Goal: Information Seeking & Learning: Learn about a topic

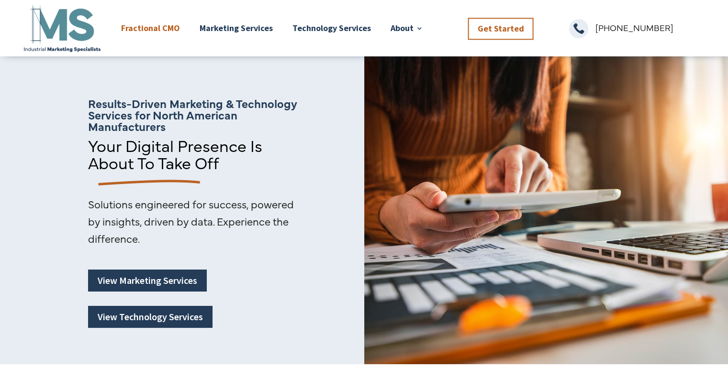
click at [150, 29] on link "Fractional CMO" at bounding box center [150, 28] width 59 height 50
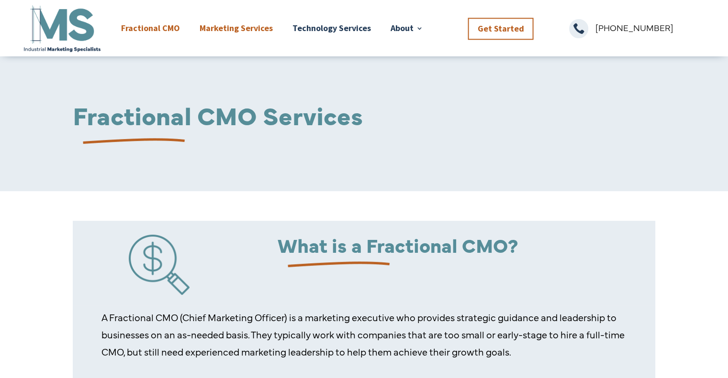
click at [218, 27] on link "Marketing Services" at bounding box center [235, 28] width 73 height 50
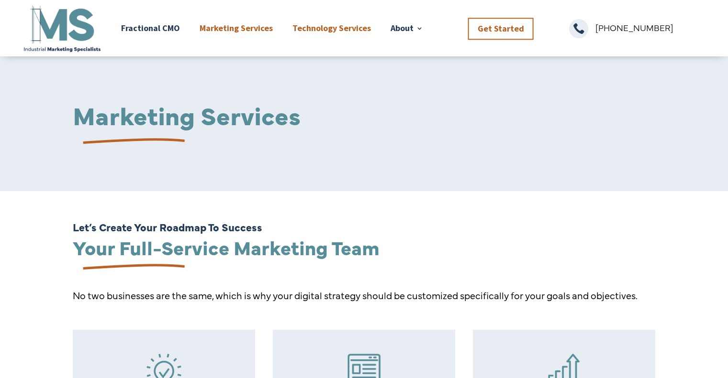
click at [346, 30] on link "Technology Services" at bounding box center [331, 28] width 78 height 50
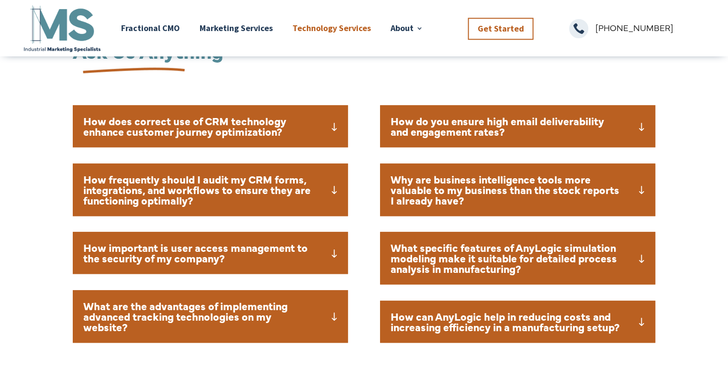
scroll to position [916, 0]
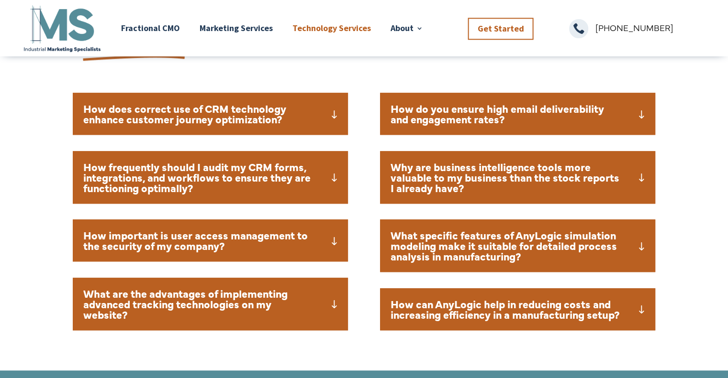
click at [336, 114] on h5 "How does correct use of CRM technology enhance customer journey optimization?" at bounding box center [210, 113] width 254 height 21
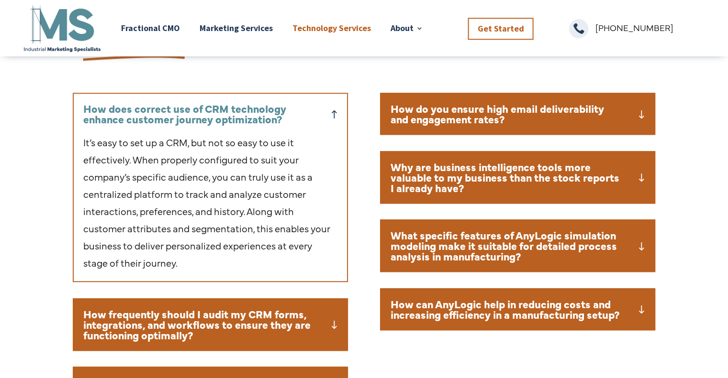
click at [334, 321] on h5 "How frequently should I audit my CRM forms, integrations, and workflows to ensu…" at bounding box center [210, 325] width 254 height 32
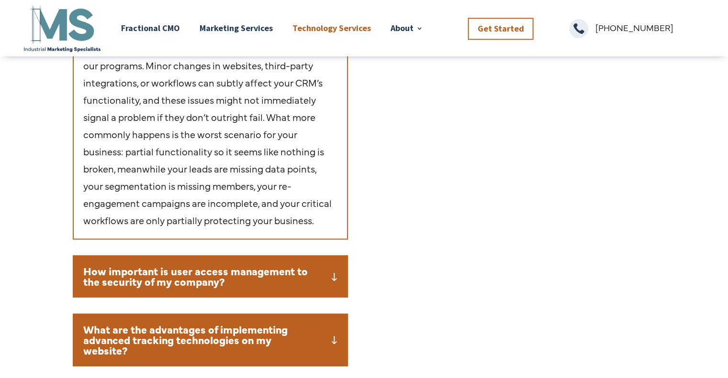
scroll to position [1279, 0]
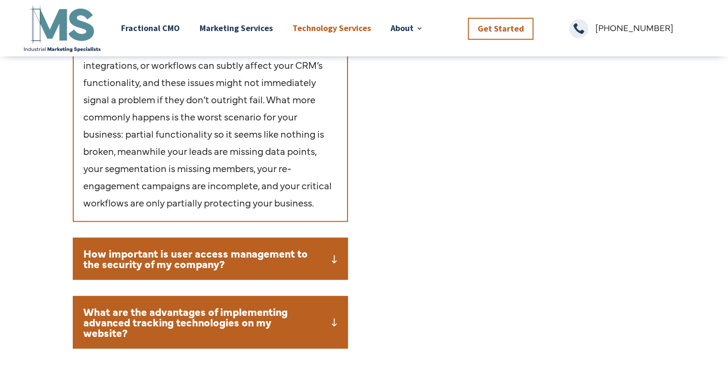
click at [336, 254] on h5 "How important is user access management to the security of my company?" at bounding box center [210, 258] width 254 height 21
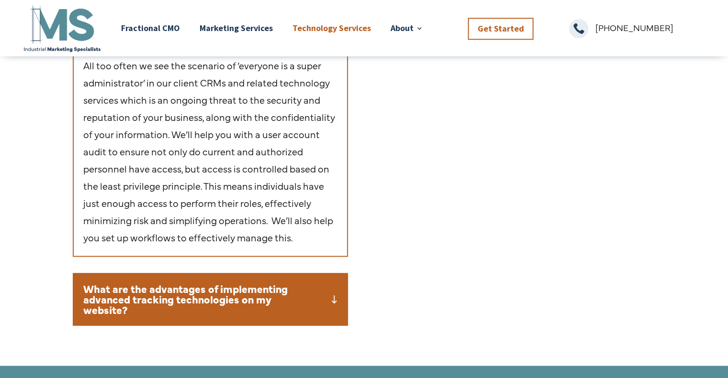
scroll to position [1506, 0]
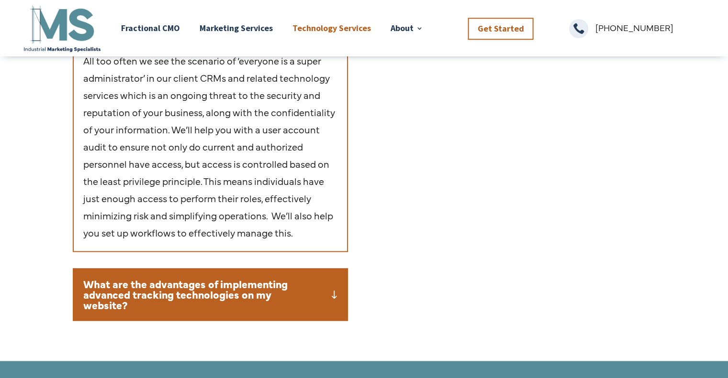
click at [334, 294] on h5 "What are the advantages of implementing advanced tracking technologies on my we…" at bounding box center [210, 295] width 254 height 32
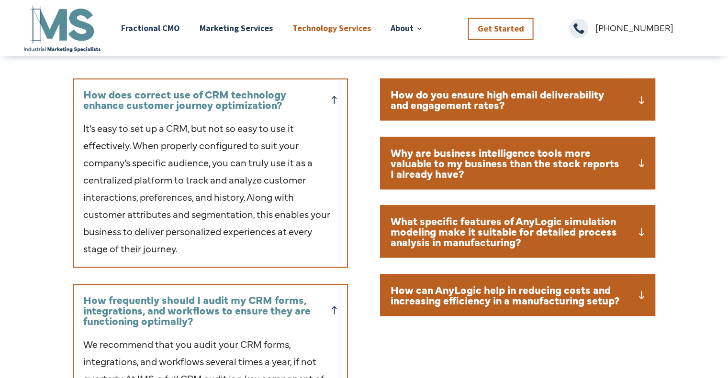
scroll to position [936, 0]
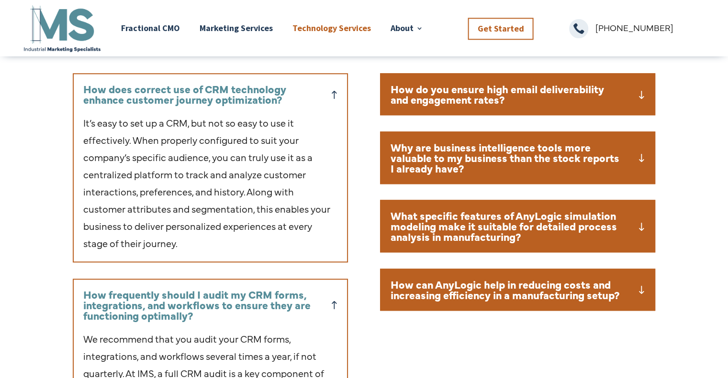
click at [643, 220] on h5 "What specific features of AnyLogic simulation modeling make it suitable for det…" at bounding box center [517, 226] width 254 height 32
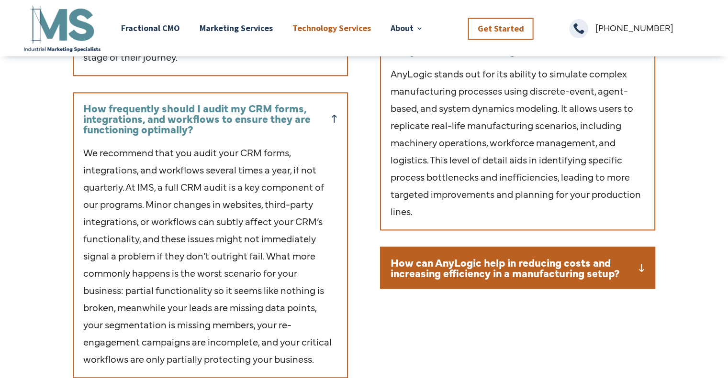
scroll to position [1127, 0]
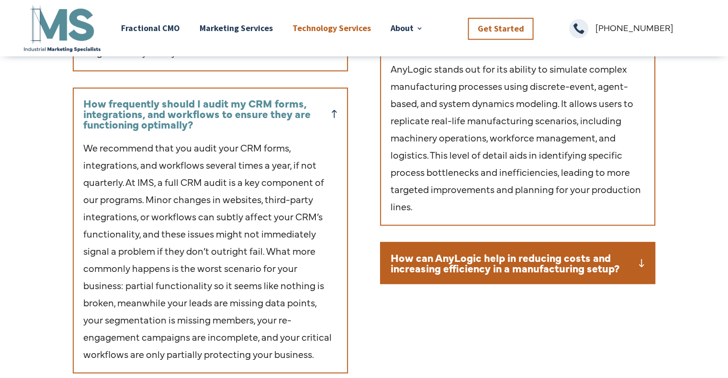
click at [639, 258] on h5 "How can AnyLogic help in reducing costs and increasing efficiency in a manufact…" at bounding box center [517, 263] width 254 height 21
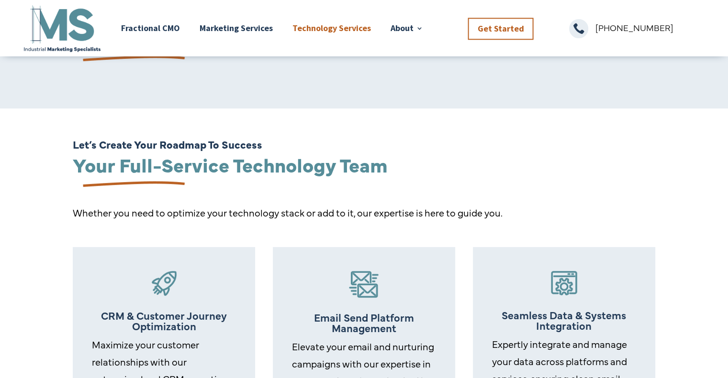
scroll to position [0, 0]
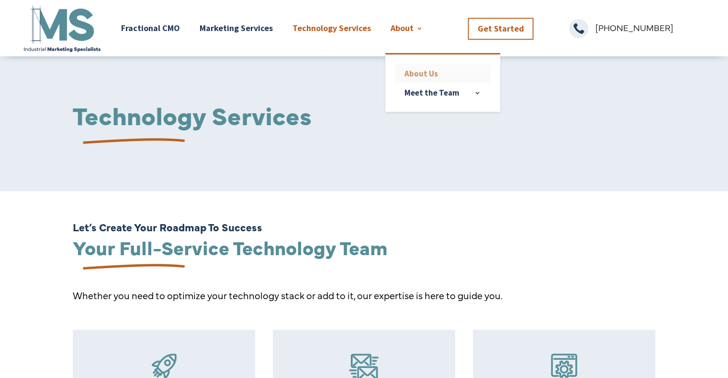
click at [414, 69] on link "About Us" at bounding box center [443, 73] width 96 height 19
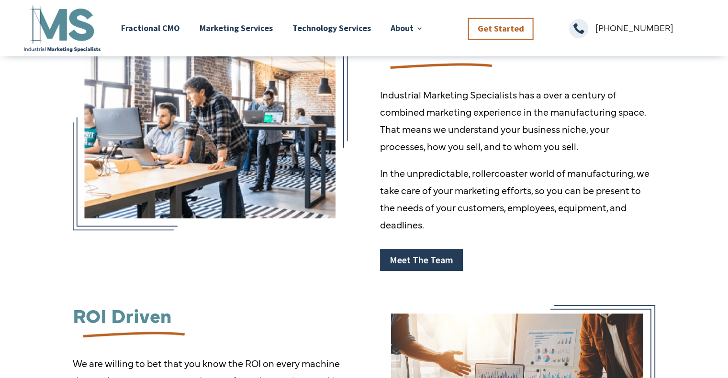
scroll to position [212, 0]
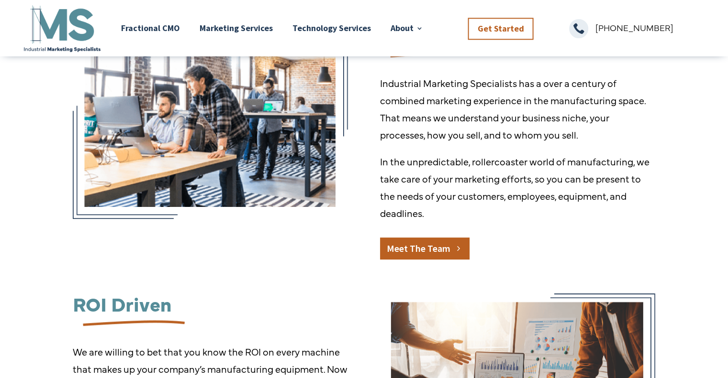
click at [440, 248] on link "Meet The Team" at bounding box center [424, 249] width 89 height 22
